Goal: Browse casually

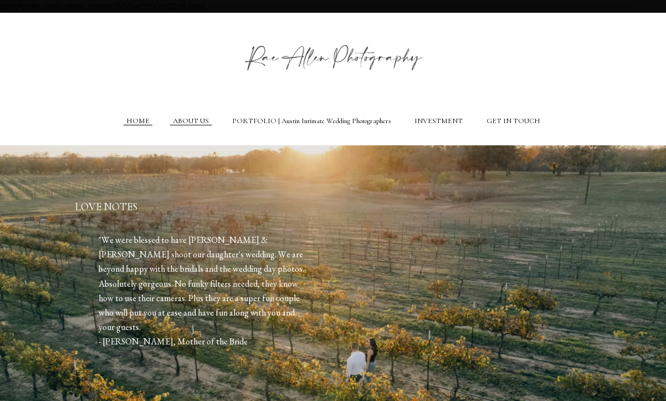
click at [150, 118] on link "HOME" at bounding box center [137, 120] width 23 height 9
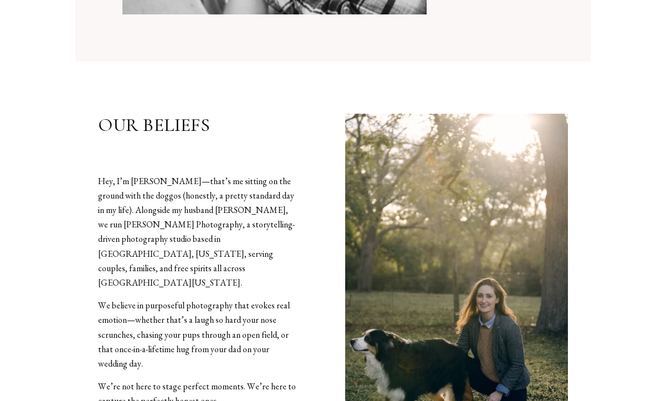
scroll to position [1134, 0]
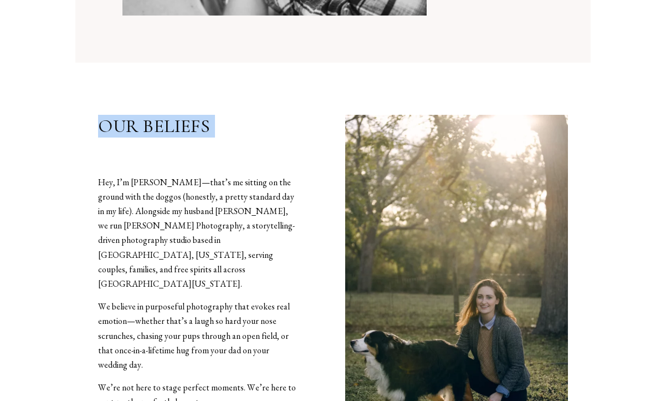
drag, startPoint x: 99, startPoint y: 122, endPoint x: 257, endPoint y: 173, distance: 165.6
click at [261, 173] on div "OUR BELIEFS Hey, I’m [PERSON_NAME]—that’s me sitting on the ground with the dog…" at bounding box center [210, 385] width 224 height 540
click at [248, 226] on p "Hey, I’m [PERSON_NAME]—that’s me sitting on the ground with the doggos (honestl…" at bounding box center [198, 233] width 200 height 116
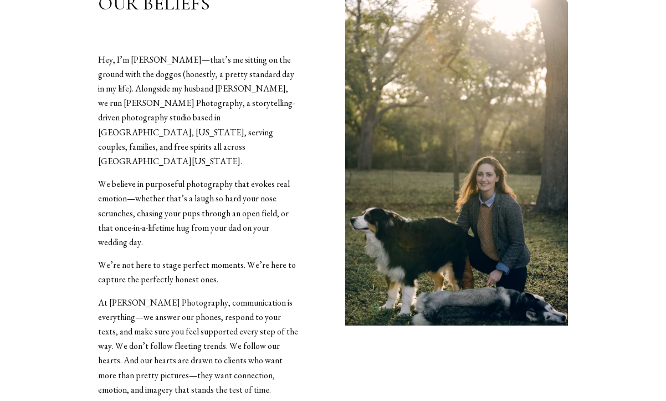
scroll to position [1258, 0]
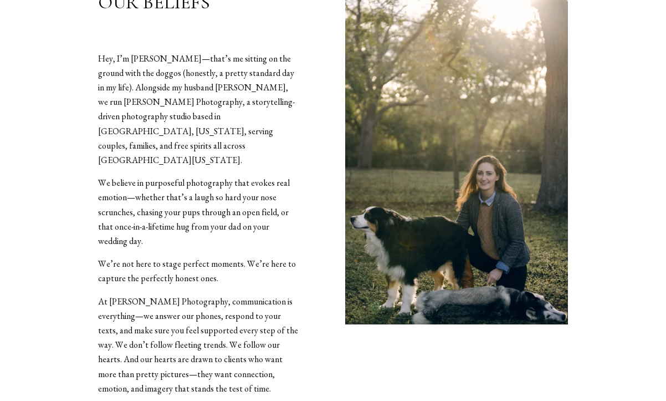
click at [229, 257] on p "We’re not here to stage perfect moments. We’re here to capture the perfectly ho…" at bounding box center [198, 271] width 200 height 29
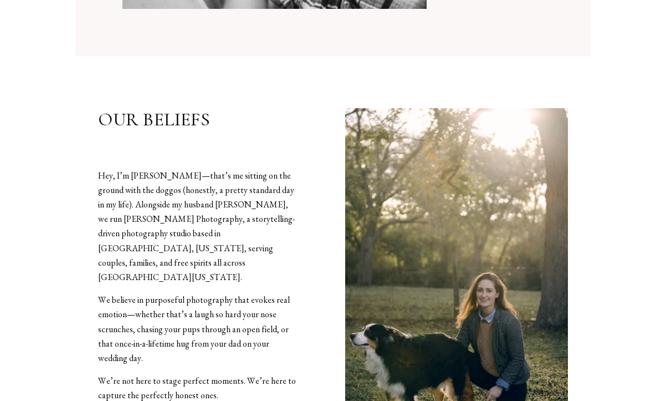
scroll to position [1135, 0]
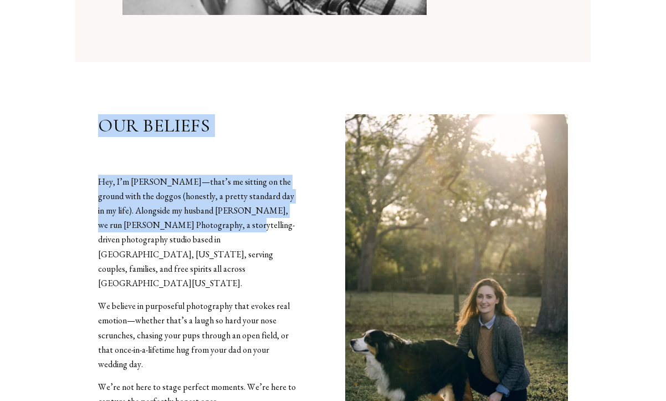
drag, startPoint x: 98, startPoint y: 128, endPoint x: 232, endPoint y: 227, distance: 166.4
click at [242, 223] on div "OUR BELIEFS Hey, I’m [PERSON_NAME]—that’s me sitting on the ground with the dog…" at bounding box center [332, 384] width 515 height 540
click at [232, 227] on p "Hey, I’m [PERSON_NAME]—that’s me sitting on the ground with the doggos (honestl…" at bounding box center [198, 233] width 200 height 116
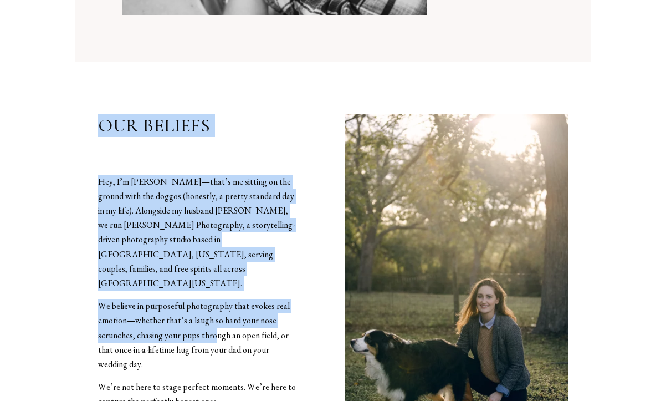
drag, startPoint x: 98, startPoint y: 122, endPoint x: 209, endPoint y: 303, distance: 212.0
click at [212, 303] on div "OUR BELIEFS Hey, I’m [PERSON_NAME]—that’s me sitting on the ground with the dog…" at bounding box center [332, 384] width 515 height 540
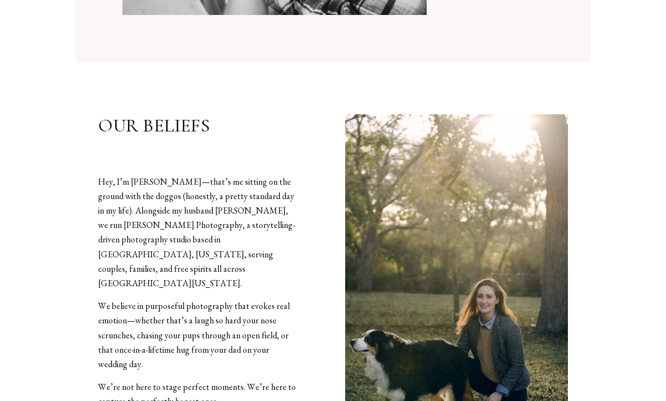
click at [210, 305] on p "We believe in purposeful photography that evokes real emotion—whether that’s a …" at bounding box center [198, 335] width 200 height 73
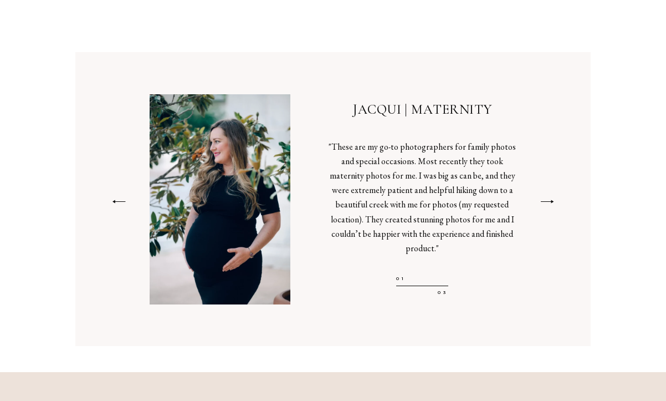
scroll to position [2159, 0]
drag, startPoint x: 353, startPoint y: 61, endPoint x: 499, endPoint y: 166, distance: 179.9
click at [500, 167] on div "JACQUI | MATERNITY "These are my go-to photographers for family photos and spec…" at bounding box center [422, 198] width 188 height 195
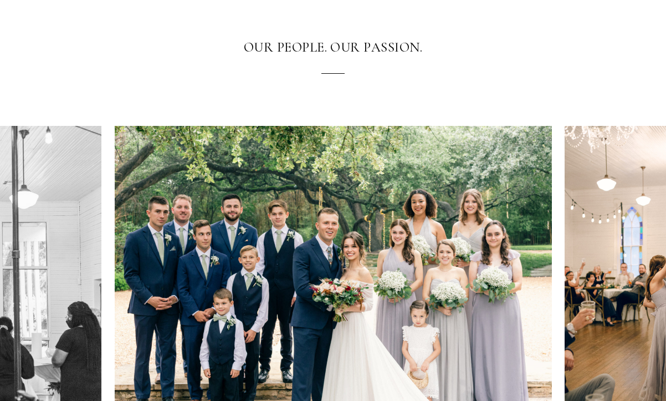
scroll to position [0, 0]
